Goal: Information Seeking & Learning: Learn about a topic

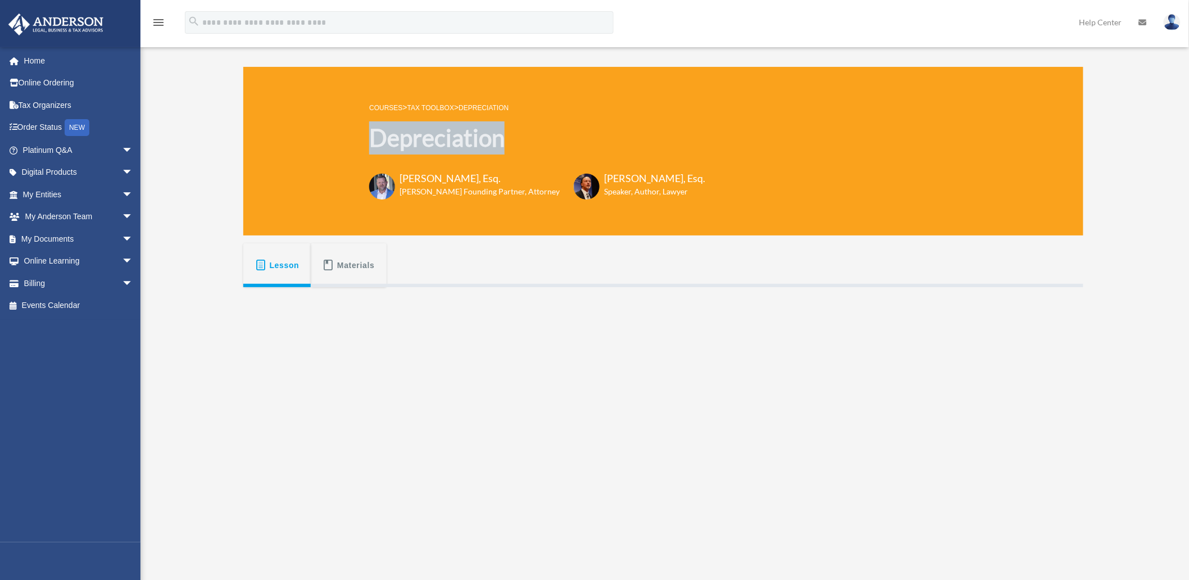
drag, startPoint x: 529, startPoint y: 132, endPoint x: 374, endPoint y: 136, distance: 155.1
click at [374, 136] on h1 "Depreciation" at bounding box center [537, 137] width 336 height 33
copy h1 "Depreciation"
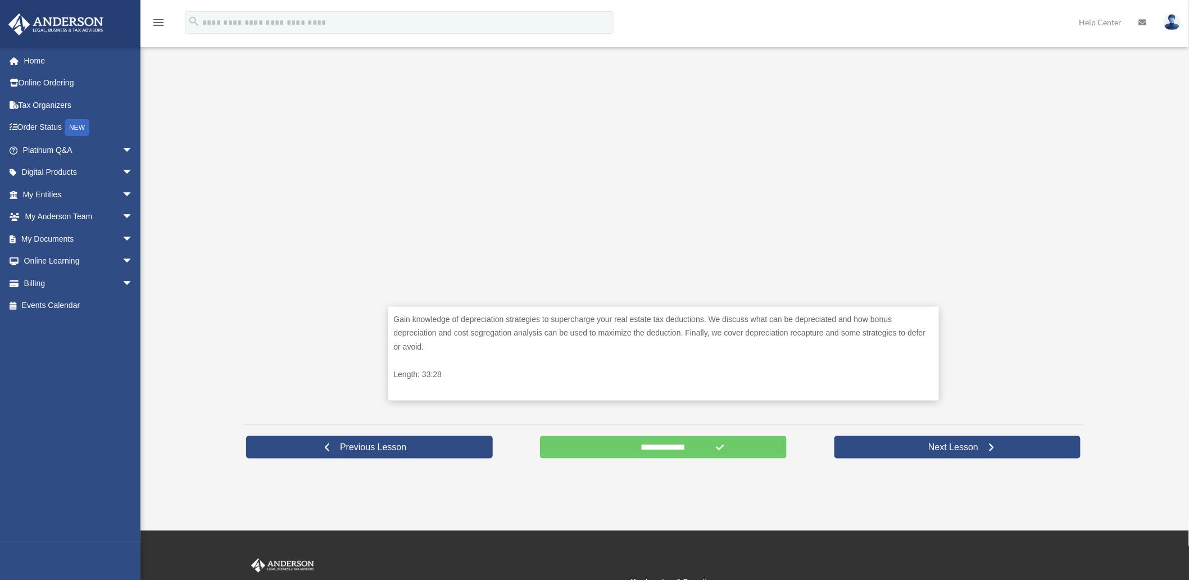
scroll to position [312, 0]
click at [633, 453] on input "**********" at bounding box center [663, 446] width 247 height 22
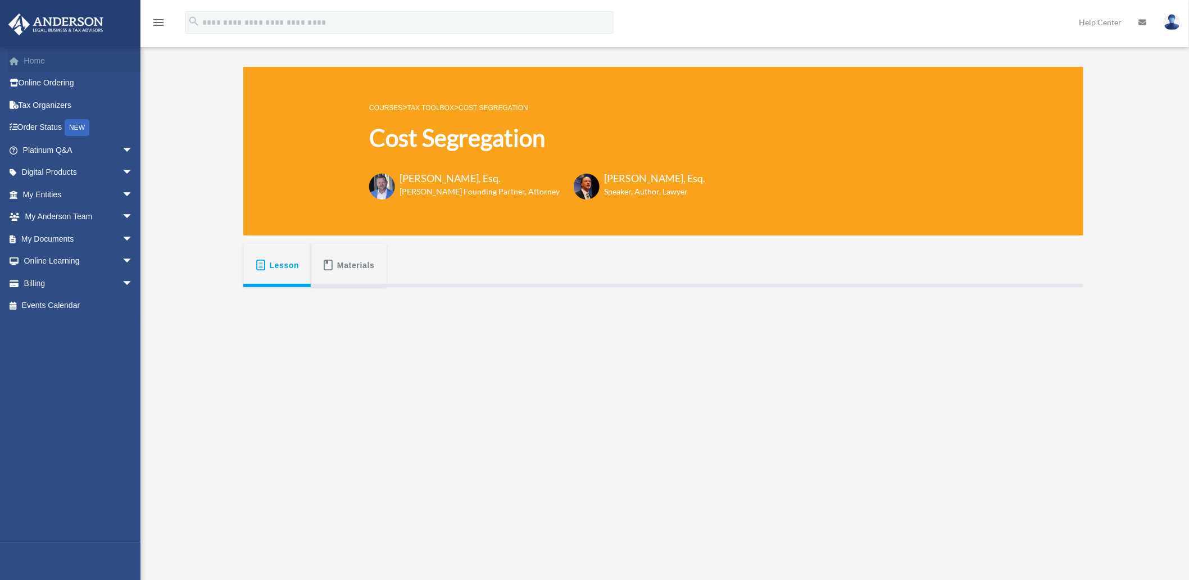
click at [37, 58] on link "Home" at bounding box center [79, 60] width 142 height 22
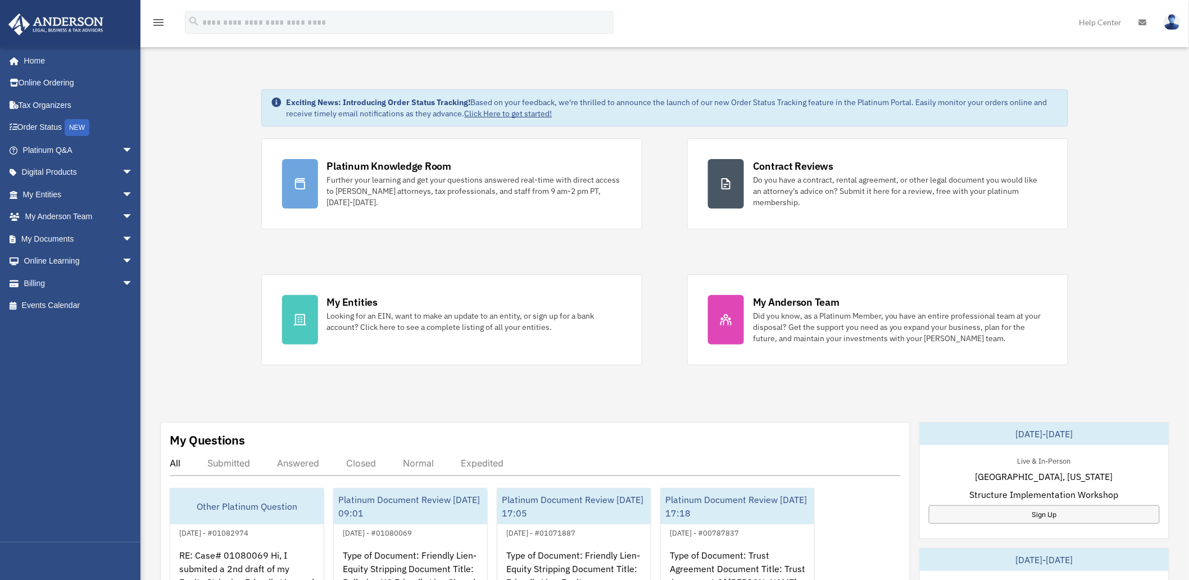
click at [1173, 20] on img at bounding box center [1172, 22] width 17 height 16
click at [973, 99] on link "Logout" at bounding box center [1003, 98] width 112 height 23
